Goal: Transaction & Acquisition: Purchase product/service

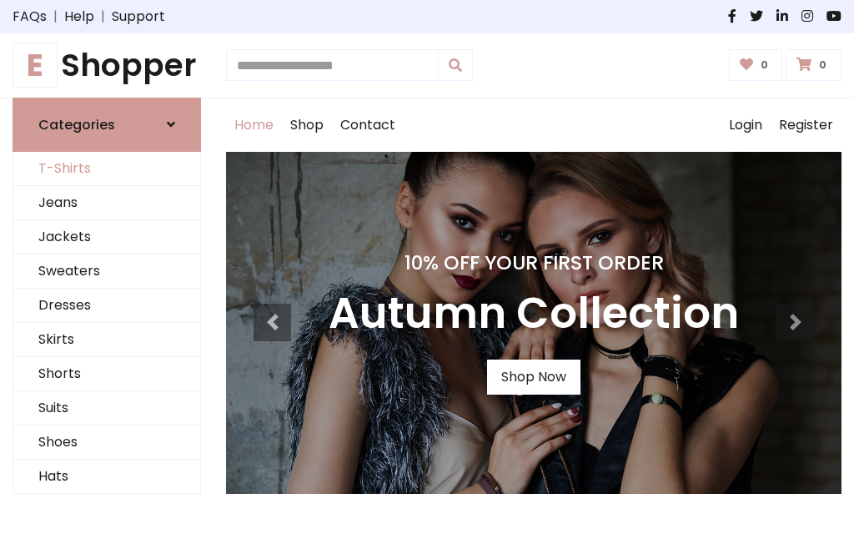
click at [107, 168] on link "T-Shirts" at bounding box center [106, 169] width 187 height 34
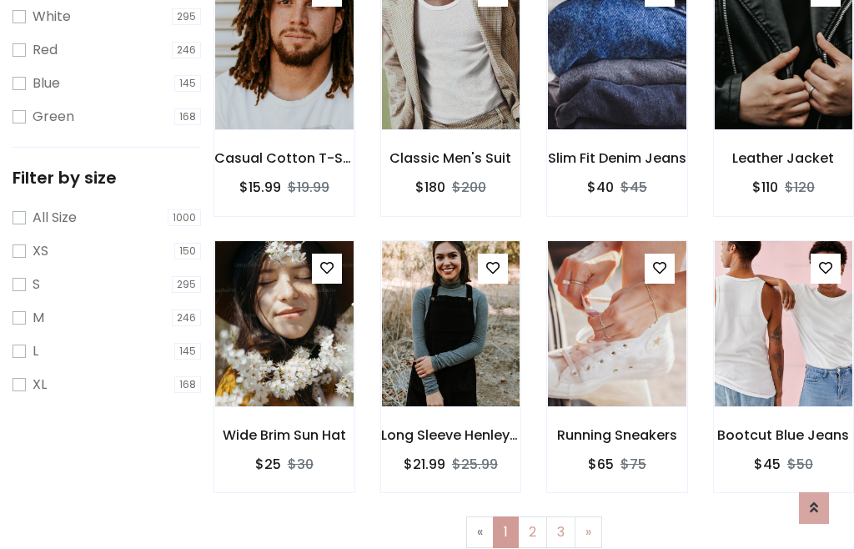
scroll to position [30, 0]
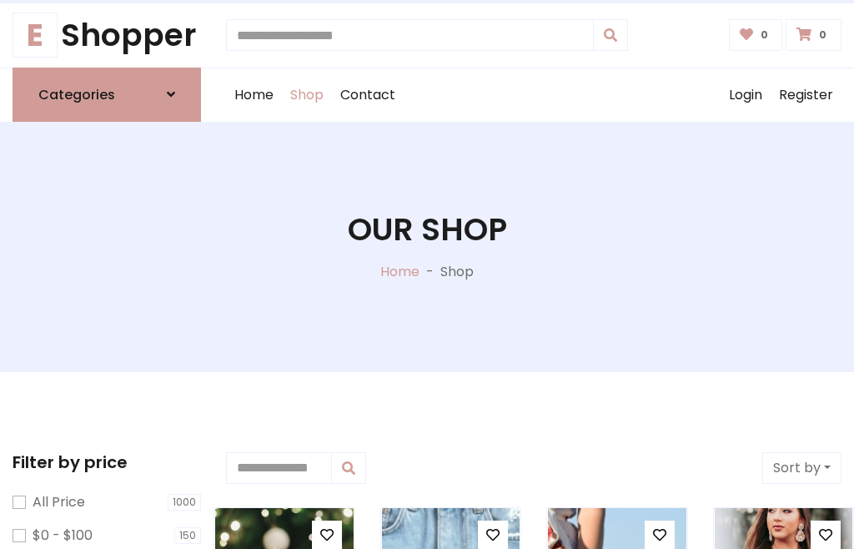
click at [427, 246] on h1 "Our Shop" at bounding box center [427, 230] width 159 height 38
click at [534, 94] on div "Home Shop Contact Log out Login Register" at bounding box center [533, 94] width 615 height 53
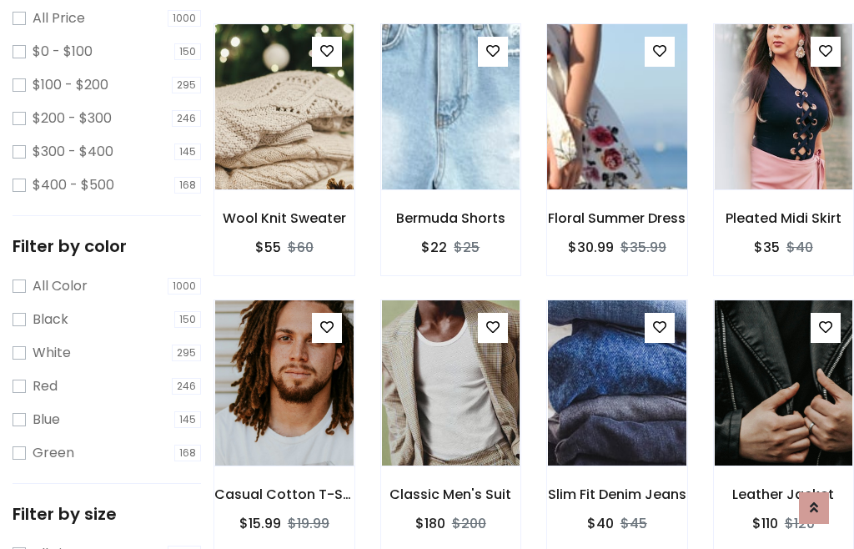
click at [616, 137] on img at bounding box center [617, 107] width 166 height 400
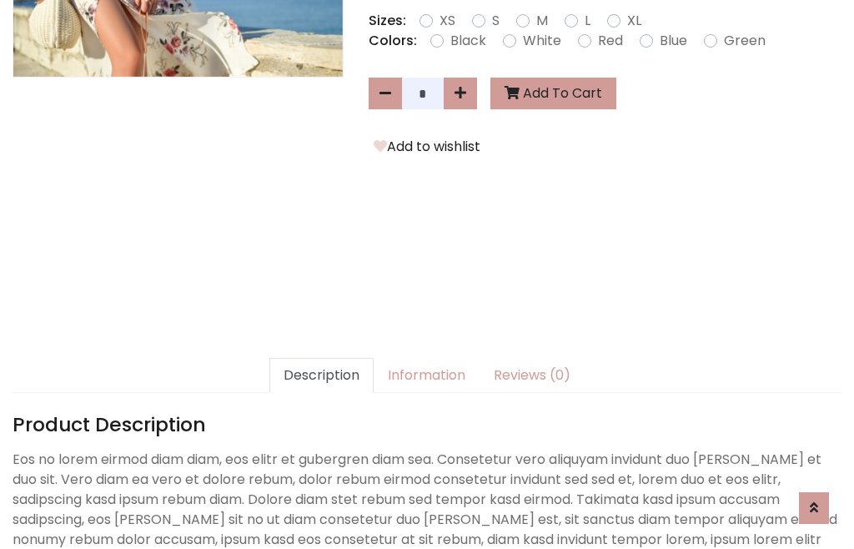
scroll to position [408, 0]
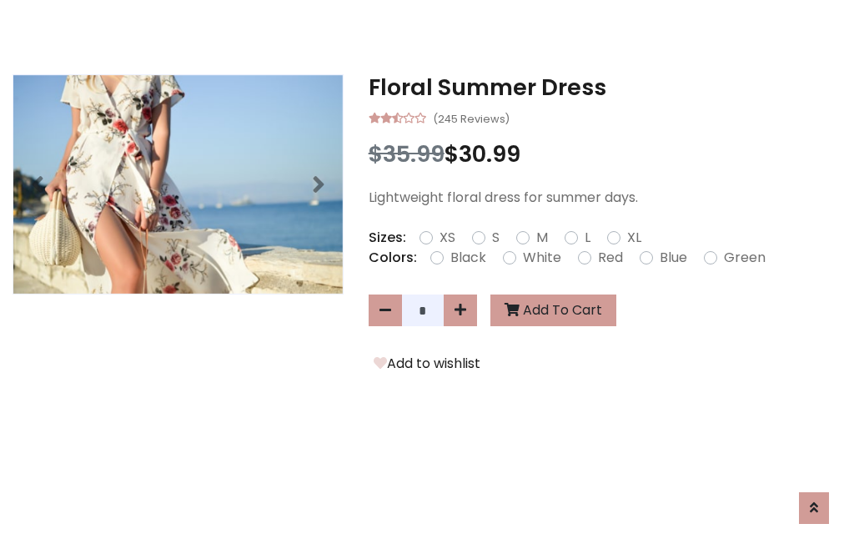
click at [604, 87] on h3 "Floral Summer Dress" at bounding box center [604, 87] width 473 height 27
